Goal: Task Accomplishment & Management: Use online tool/utility

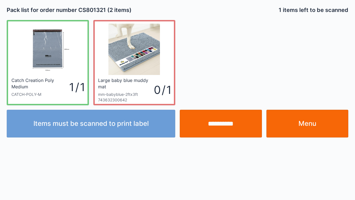
click at [228, 122] on input "**********" at bounding box center [221, 124] width 82 height 28
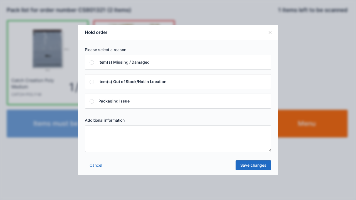
click at [131, 136] on textarea at bounding box center [178, 139] width 186 height 27
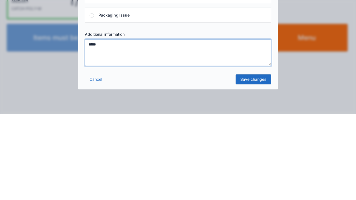
type textarea "*****"
click at [263, 164] on link "Save changes" at bounding box center [254, 166] width 36 height 10
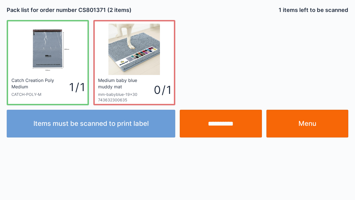
click at [327, 120] on link "Menu" at bounding box center [307, 124] width 82 height 28
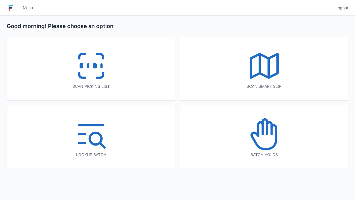
click at [90, 63] on icon at bounding box center [91, 66] width 36 height 36
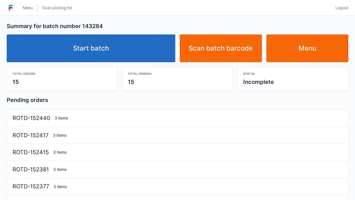
click at [81, 40] on link "Start batch" at bounding box center [91, 49] width 168 height 28
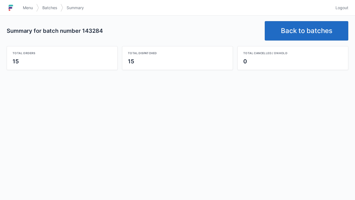
click at [32, 10] on span "Menu" at bounding box center [28, 8] width 10 height 6
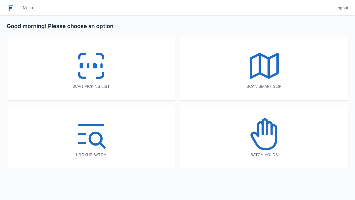
click at [275, 144] on icon at bounding box center [263, 138] width 24 height 24
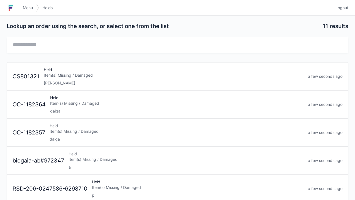
click at [82, 77] on div "Item(s) Missing / Damaged" at bounding box center [173, 76] width 259 height 6
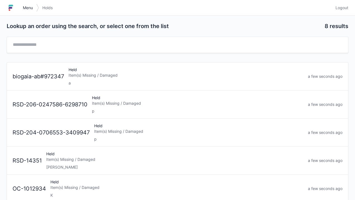
click at [27, 11] on link "Menu" at bounding box center [27, 8] width 17 height 10
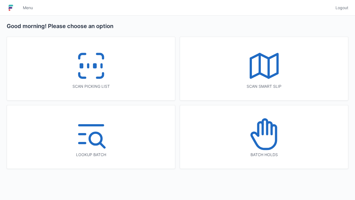
click at [87, 72] on icon at bounding box center [91, 66] width 36 height 36
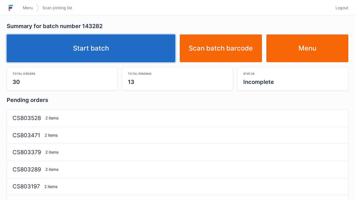
click at [104, 53] on link "Start batch" at bounding box center [91, 49] width 168 height 28
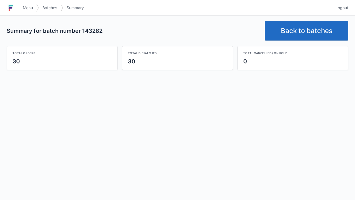
click at [307, 23] on link "Back to batches" at bounding box center [305, 30] width 83 height 19
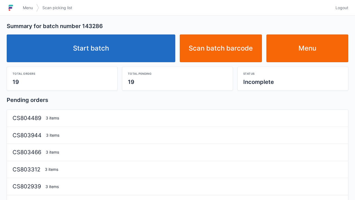
click at [112, 48] on link "Start batch" at bounding box center [91, 49] width 168 height 28
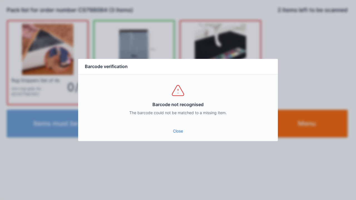
click at [182, 128] on link "Close" at bounding box center [178, 131] width 191 height 10
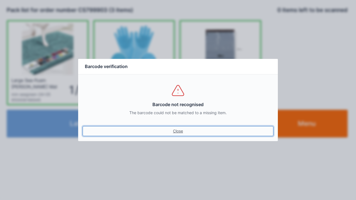
click at [177, 133] on link "Close" at bounding box center [178, 131] width 191 height 10
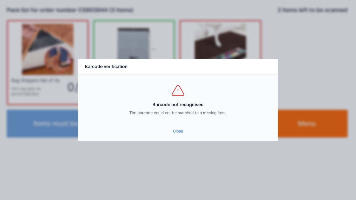
click at [178, 132] on link "Close" at bounding box center [178, 131] width 191 height 10
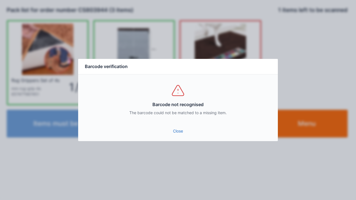
click at [181, 134] on link "Close" at bounding box center [178, 131] width 191 height 10
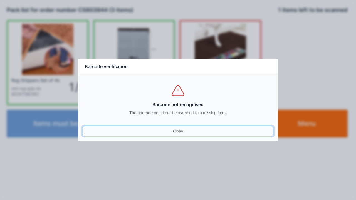
click at [182, 135] on link "Close" at bounding box center [178, 131] width 191 height 10
click at [177, 131] on link "Close" at bounding box center [178, 131] width 191 height 10
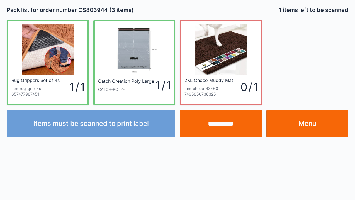
click at [222, 127] on input "**********" at bounding box center [221, 124] width 82 height 28
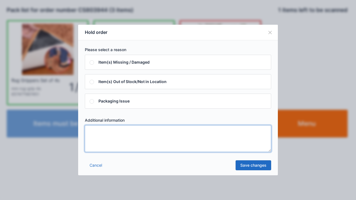
click at [93, 132] on textarea at bounding box center [178, 139] width 186 height 27
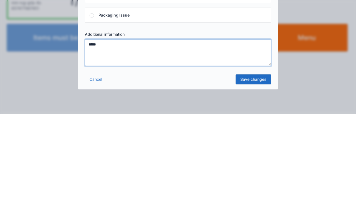
type textarea "*****"
click at [257, 168] on link "Save changes" at bounding box center [254, 166] width 36 height 10
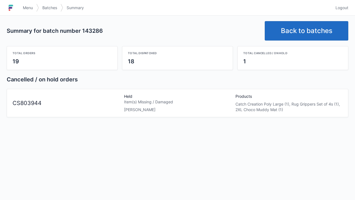
click at [306, 26] on link "Back to batches" at bounding box center [305, 30] width 83 height 19
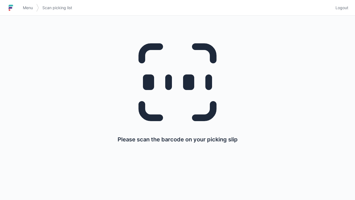
click at [31, 8] on span "Menu" at bounding box center [28, 8] width 10 height 6
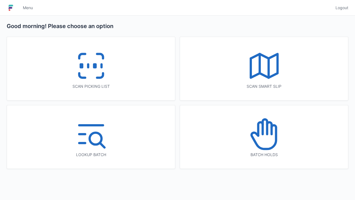
click at [262, 136] on icon at bounding box center [264, 135] width 36 height 36
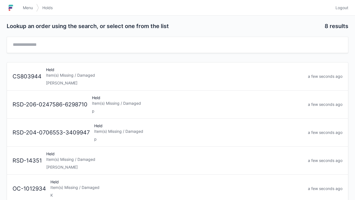
click at [54, 83] on div "[PERSON_NAME]" at bounding box center [174, 83] width 257 height 6
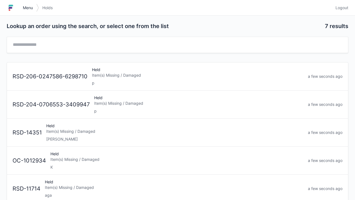
click at [35, 7] on link "Menu" at bounding box center [27, 8] width 17 height 10
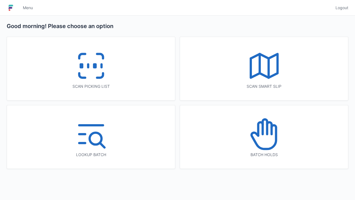
click at [95, 65] on rect at bounding box center [94, 66] width 1 height 3
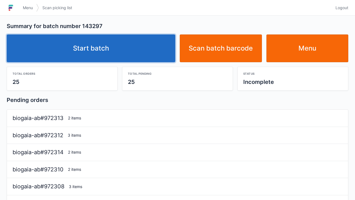
click at [89, 50] on link "Start batch" at bounding box center [91, 49] width 168 height 28
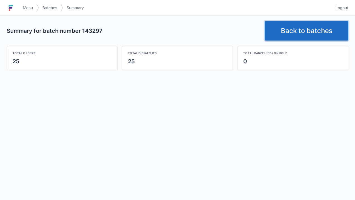
click at [303, 34] on link "Back to batches" at bounding box center [305, 30] width 83 height 19
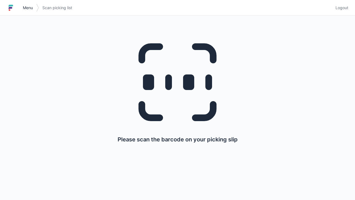
click at [27, 9] on span "Menu" at bounding box center [28, 8] width 10 height 6
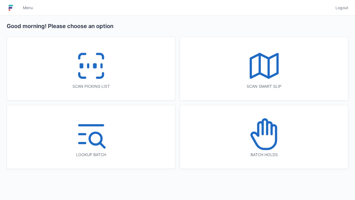
click at [95, 82] on icon at bounding box center [91, 66] width 36 height 36
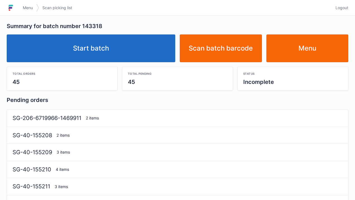
click at [107, 50] on link "Start batch" at bounding box center [91, 49] width 168 height 28
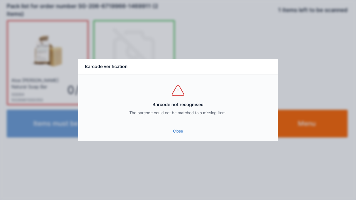
click at [174, 129] on link "Close" at bounding box center [178, 131] width 191 height 10
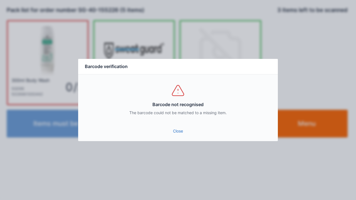
click at [178, 129] on link "Close" at bounding box center [178, 131] width 191 height 10
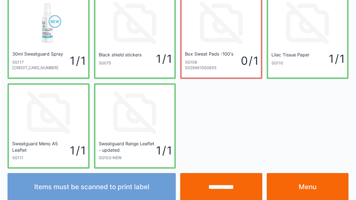
scroll to position [122, 0]
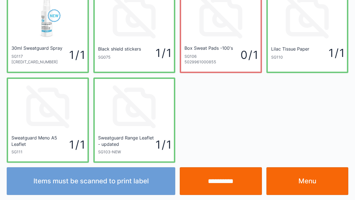
click at [220, 186] on input "**********" at bounding box center [221, 182] width 82 height 28
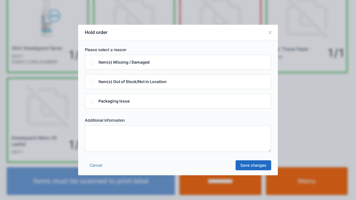
click at [93, 132] on textarea at bounding box center [178, 139] width 186 height 27
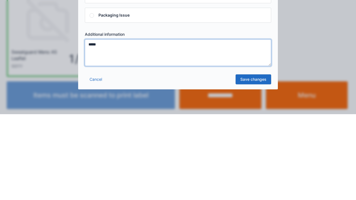
type textarea "*****"
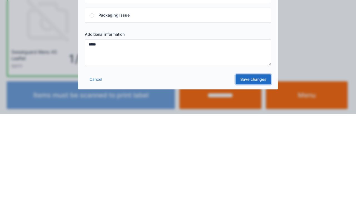
click at [251, 168] on link "Save changes" at bounding box center [254, 166] width 36 height 10
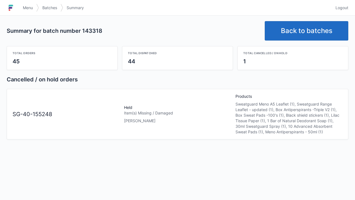
click at [29, 11] on link "Menu" at bounding box center [27, 8] width 17 height 10
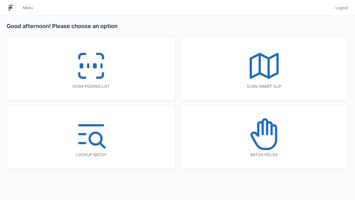
click at [91, 66] on icon at bounding box center [91, 66] width 36 height 36
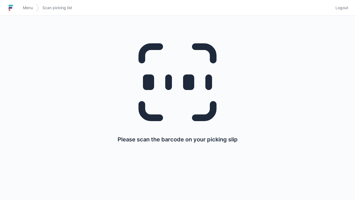
click at [23, 4] on link "Menu" at bounding box center [27, 8] width 17 height 10
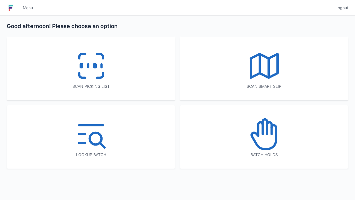
click at [268, 138] on icon at bounding box center [264, 135] width 36 height 36
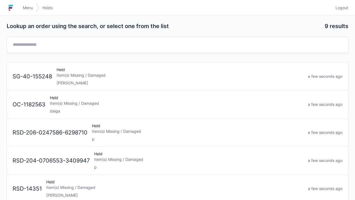
click at [72, 80] on div "Elena" at bounding box center [179, 83] width 247 height 6
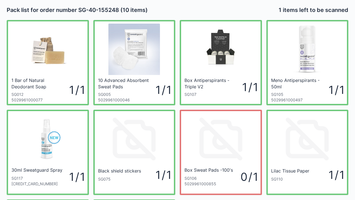
click at [212, 189] on div "Box Sweat Pads -100's SG106 5029961000855 0 / 1" at bounding box center [220, 180] width 79 height 27
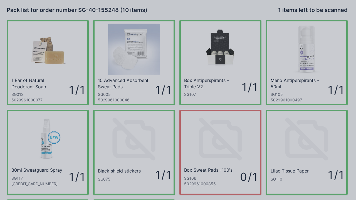
click at [0, 0] on div "Box Sweat Pads -100's Close" at bounding box center [0, 0] width 0 height 0
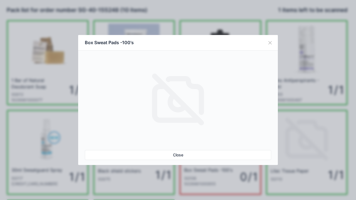
click at [180, 156] on link "Close" at bounding box center [178, 155] width 186 height 10
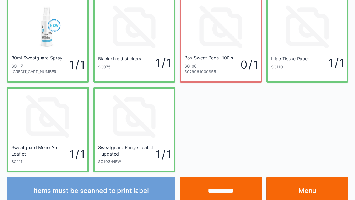
scroll to position [122, 0]
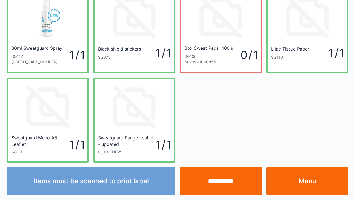
click at [312, 188] on link "Menu" at bounding box center [307, 182] width 82 height 28
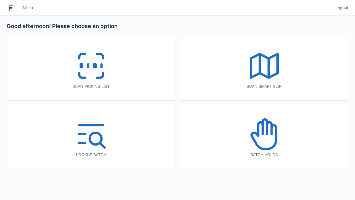
click at [93, 70] on icon at bounding box center [91, 66] width 36 height 36
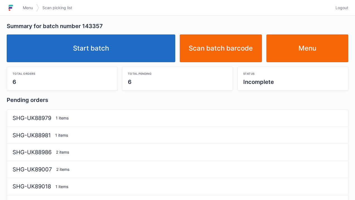
click at [105, 55] on link "Start batch" at bounding box center [91, 49] width 168 height 28
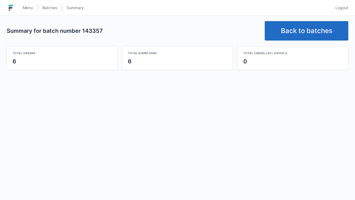
click at [306, 28] on link "Back to batches" at bounding box center [305, 30] width 83 height 19
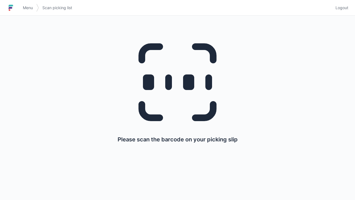
click at [24, 6] on span "Menu" at bounding box center [28, 8] width 10 height 6
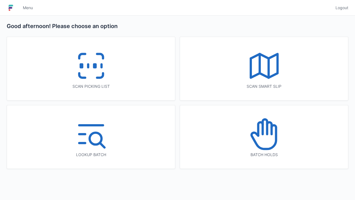
click at [264, 134] on icon at bounding box center [264, 135] width 36 height 36
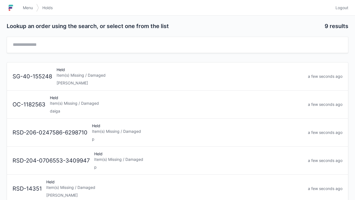
click at [64, 80] on div "[PERSON_NAME]" at bounding box center [179, 83] width 247 height 6
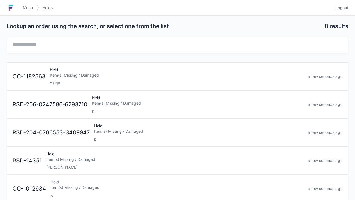
click at [27, 9] on span "Menu" at bounding box center [28, 8] width 10 height 6
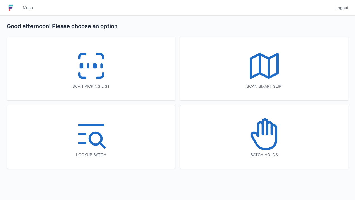
click at [99, 70] on icon at bounding box center [91, 66] width 36 height 36
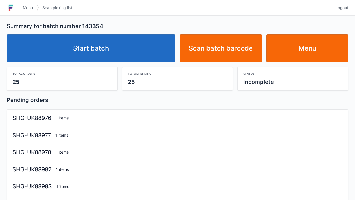
click at [99, 48] on link "Start batch" at bounding box center [91, 49] width 168 height 28
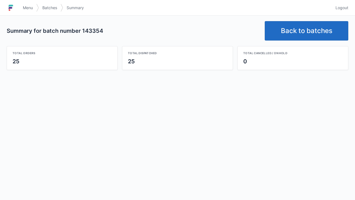
click at [308, 29] on link "Back to batches" at bounding box center [305, 30] width 83 height 19
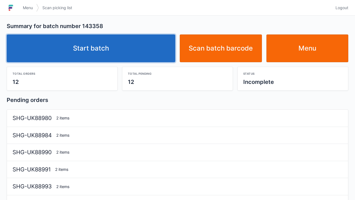
click at [106, 56] on link "Start batch" at bounding box center [91, 49] width 168 height 28
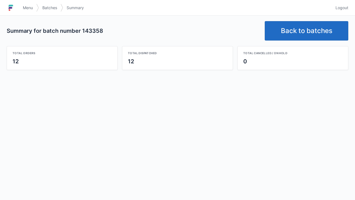
click at [304, 32] on link "Back to batches" at bounding box center [305, 30] width 83 height 19
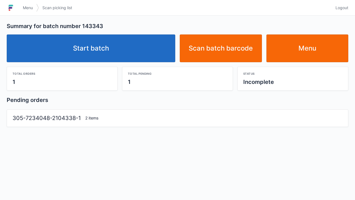
click at [101, 51] on link "Start batch" at bounding box center [91, 49] width 168 height 28
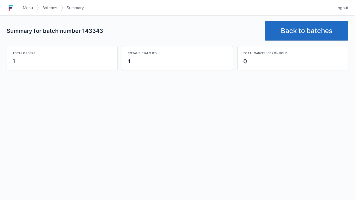
click at [302, 30] on link "Back to batches" at bounding box center [305, 30] width 83 height 19
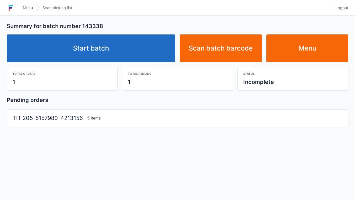
click at [104, 46] on link "Start batch" at bounding box center [91, 49] width 168 height 28
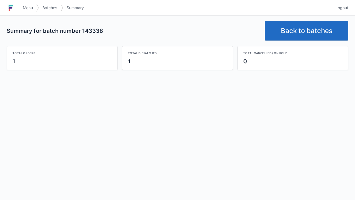
click at [306, 31] on link "Back to batches" at bounding box center [305, 30] width 83 height 19
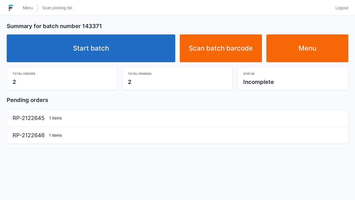
click at [104, 50] on link "Start batch" at bounding box center [91, 49] width 168 height 28
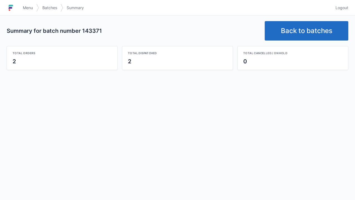
click at [307, 17] on div "Summary for batch number 143371 Back to batches Total orders 2 Total dispatched…" at bounding box center [177, 46] width 355 height 60
click at [306, 36] on link "Back to batches" at bounding box center [305, 30] width 83 height 19
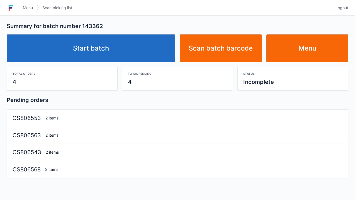
click at [121, 50] on link "Start batch" at bounding box center [91, 49] width 168 height 28
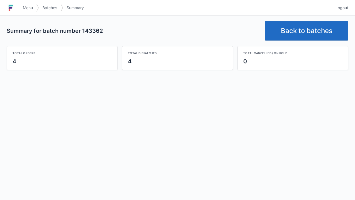
click at [304, 29] on link "Back to batches" at bounding box center [305, 30] width 83 height 19
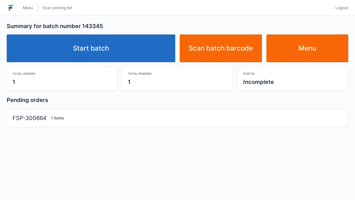
click at [90, 57] on link "Start batch" at bounding box center [91, 49] width 168 height 28
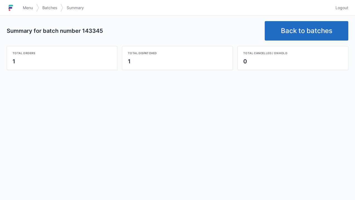
click at [306, 28] on link "Back to batches" at bounding box center [305, 30] width 83 height 19
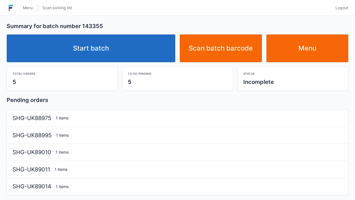
click at [108, 56] on link "Start batch" at bounding box center [91, 49] width 168 height 28
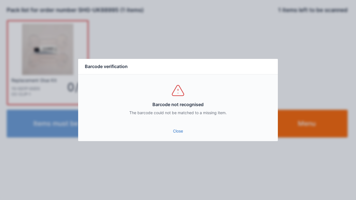
click at [180, 135] on link "Close" at bounding box center [178, 131] width 191 height 10
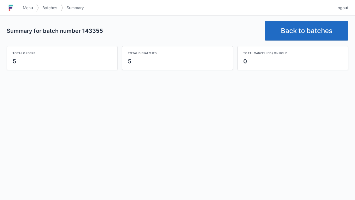
click at [298, 28] on link "Back to batches" at bounding box center [305, 30] width 83 height 19
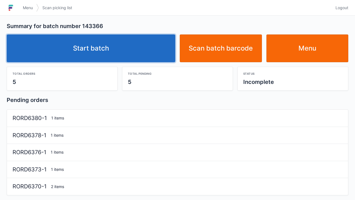
click at [106, 50] on link "Start batch" at bounding box center [91, 49] width 168 height 28
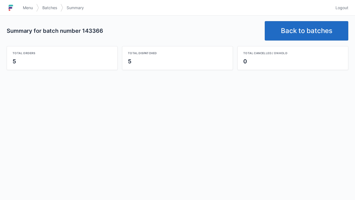
click at [308, 32] on link "Back to batches" at bounding box center [305, 30] width 83 height 19
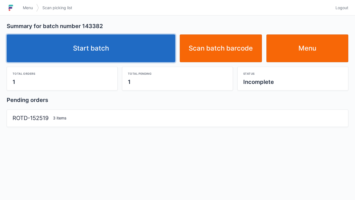
click at [80, 61] on link "Start batch" at bounding box center [91, 49] width 168 height 28
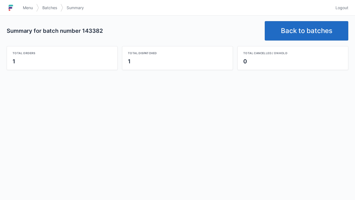
click at [306, 27] on link "Back to batches" at bounding box center [305, 30] width 83 height 19
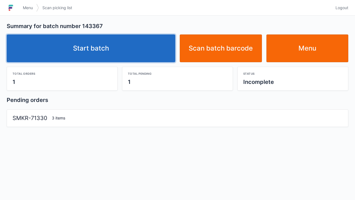
click at [95, 46] on link "Start batch" at bounding box center [91, 49] width 168 height 28
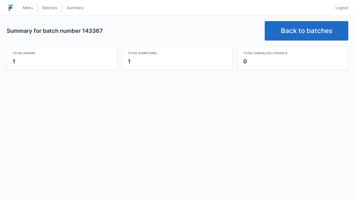
click at [296, 28] on link "Back to batches" at bounding box center [305, 30] width 83 height 19
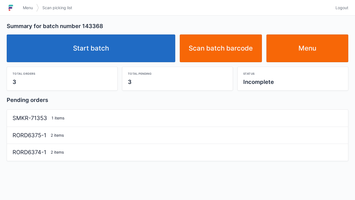
click at [104, 53] on link "Start batch" at bounding box center [91, 49] width 168 height 28
